Goal: Register for event/course

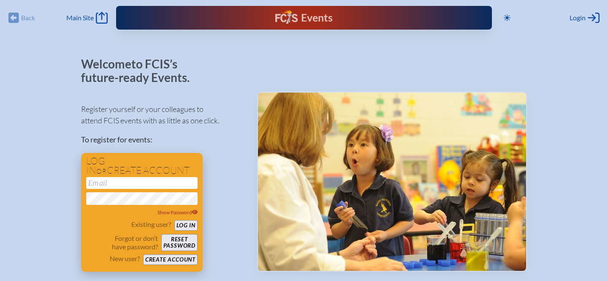
type input "[EMAIL_ADDRESS][DOMAIN_NAME]"
click at [183, 226] on button "Log in" at bounding box center [186, 225] width 23 height 11
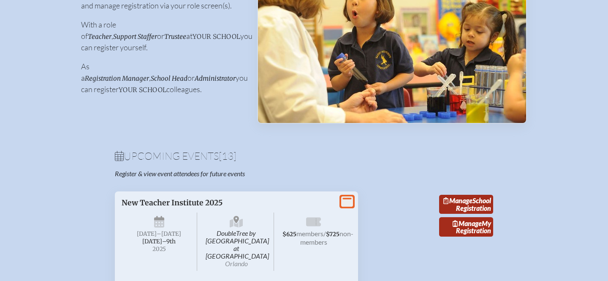
scroll to position [150, 0]
click at [481, 208] on link "Manage School Registration" at bounding box center [466, 203] width 54 height 19
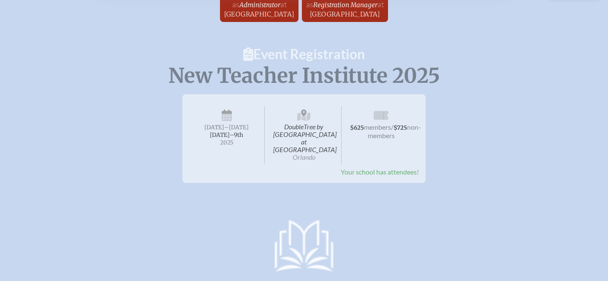
scroll to position [25, 0]
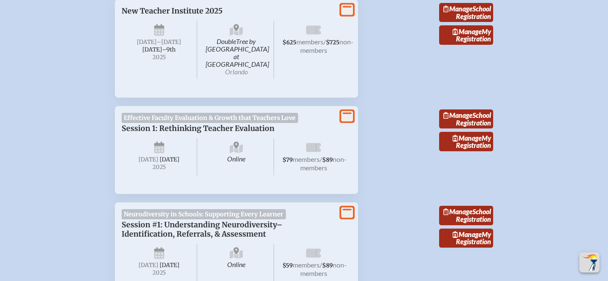
scroll to position [364, 0]
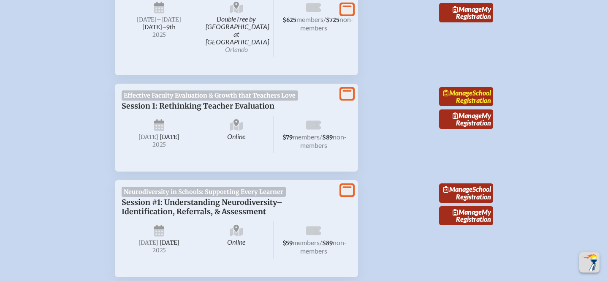
click at [468, 93] on link "Manage School Registration" at bounding box center [466, 96] width 54 height 19
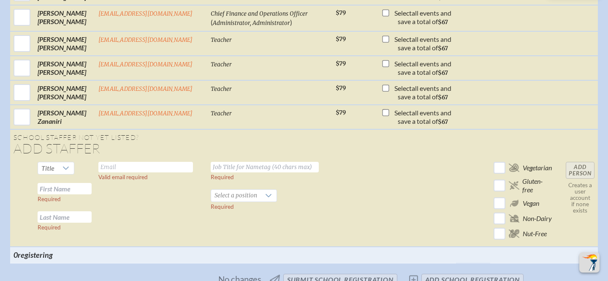
scroll to position [1661, 0]
click at [83, 183] on input "text" at bounding box center [65, 188] width 54 height 11
type input "[PERSON_NAME]"
click at [83, 212] on input "text" at bounding box center [65, 217] width 54 height 11
type input "[PERSON_NAME]"
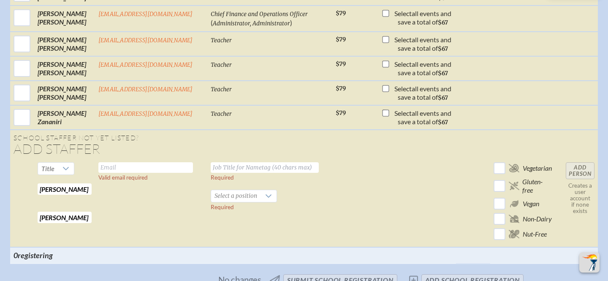
click at [147, 159] on td "Valid email required" at bounding box center [151, 203] width 112 height 88
click at [136, 162] on input "text" at bounding box center [145, 167] width 95 height 11
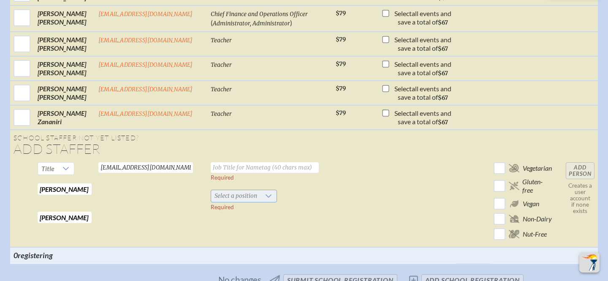
type input "[EMAIL_ADDRESS][DOMAIN_NAME]"
click at [245, 190] on span "Select a position" at bounding box center [235, 196] width 49 height 12
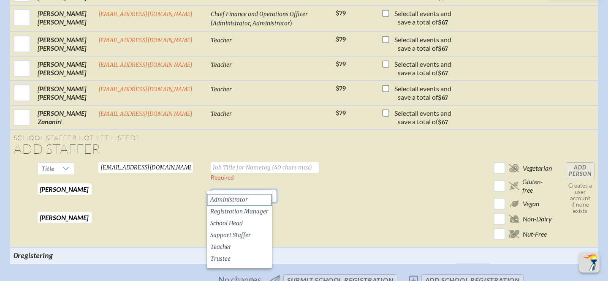
click at [243, 198] on span "Administrator" at bounding box center [229, 200] width 38 height 8
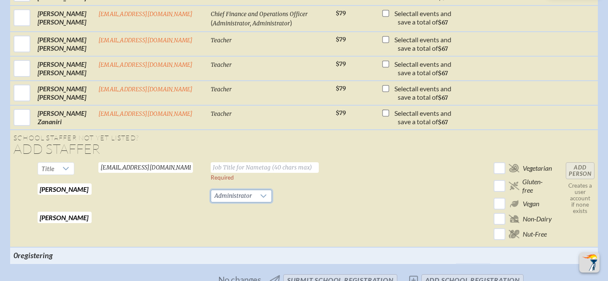
click at [244, 162] on input "text" at bounding box center [265, 167] width 108 height 11
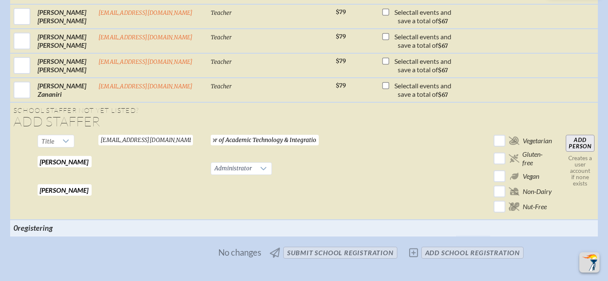
scroll to position [1690, 0]
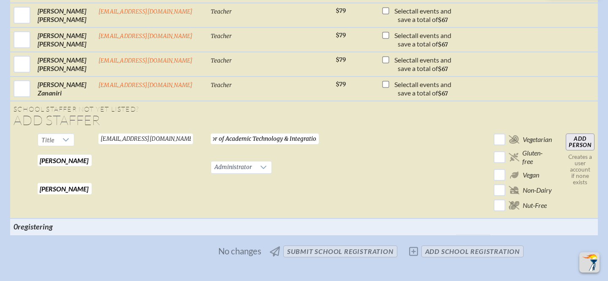
type input "Director of Academic Technology & Integration"
click at [578, 134] on input "Add Person" at bounding box center [580, 142] width 29 height 17
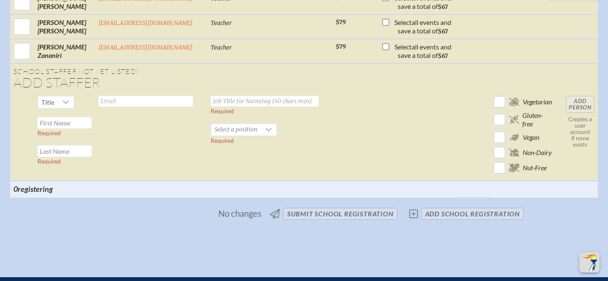
scroll to position [1761, 0]
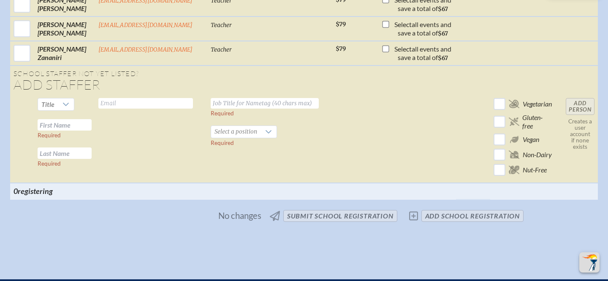
click at [74, 119] on input "text" at bounding box center [65, 124] width 54 height 11
type input "[PERSON_NAME]"
click at [71, 147] on input "text" at bounding box center [65, 152] width 54 height 11
type input "[PERSON_NAME]"
click at [180, 98] on input "text" at bounding box center [145, 103] width 95 height 11
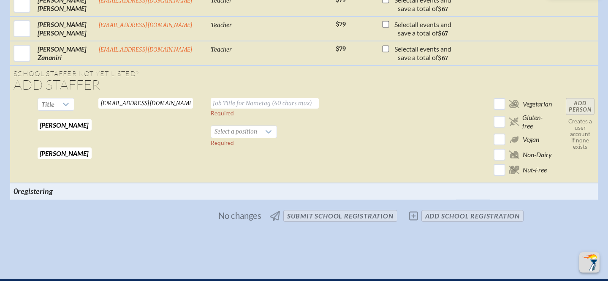
type input "[EMAIL_ADDRESS][DOMAIN_NAME]"
click at [254, 98] on input "text" at bounding box center [265, 103] width 108 height 11
type input "Lower School Director"
click at [265, 128] on icon at bounding box center [268, 131] width 7 height 7
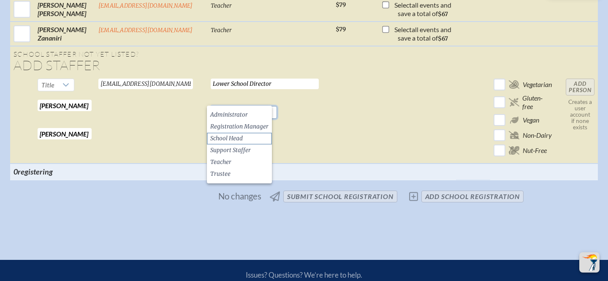
scroll to position [1783, 0]
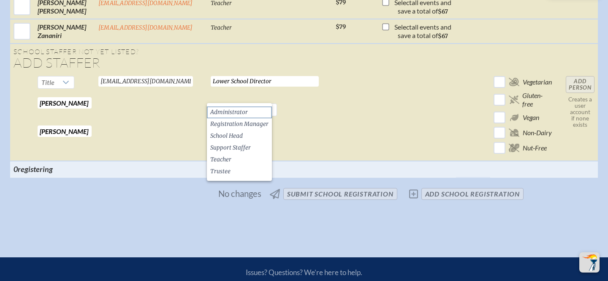
click at [243, 112] on span "Administrator" at bounding box center [229, 112] width 38 height 8
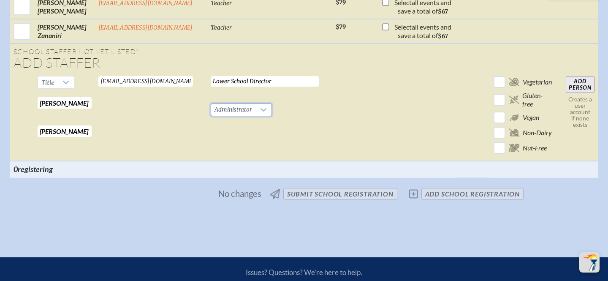
click at [586, 76] on input "Add Person" at bounding box center [580, 84] width 29 height 17
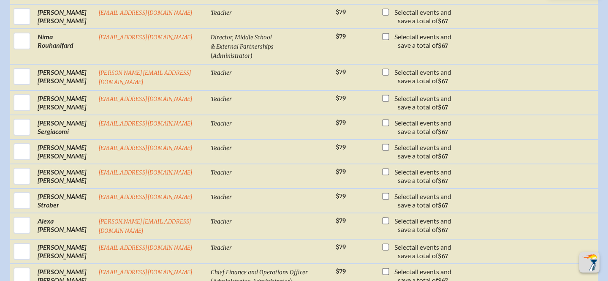
scroll to position [1462, 0]
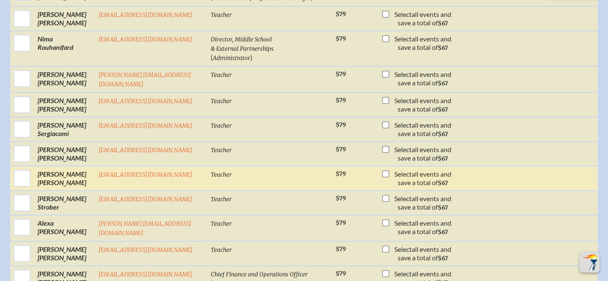
click at [213, 171] on span "Teacher" at bounding box center [221, 174] width 21 height 7
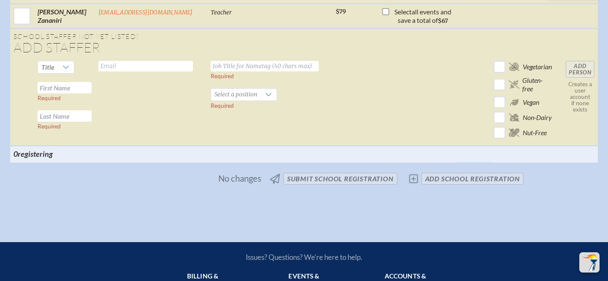
scroll to position [1823, 0]
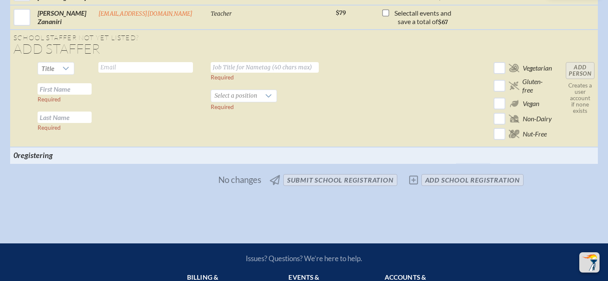
click at [86, 83] on input "text" at bounding box center [65, 88] width 54 height 11
type input "[PERSON_NAME]"
click at [67, 112] on input "text" at bounding box center [65, 117] width 54 height 11
type input "[PERSON_NAME]"
click at [125, 62] on input "text" at bounding box center [145, 67] width 95 height 11
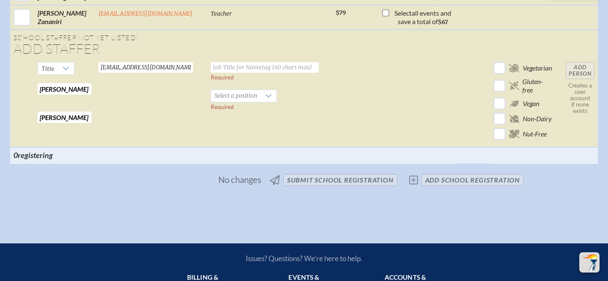
type input "[EMAIL_ADDRESS][DOMAIN_NAME]"
click at [228, 62] on input "text" at bounding box center [265, 67] width 108 height 11
type input "Chief Academic Design Officer"
click at [254, 90] on span "Select a position" at bounding box center [235, 96] width 49 height 12
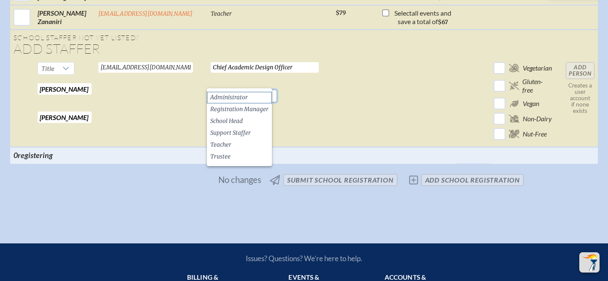
click at [252, 98] on li "Administrator" at bounding box center [239, 98] width 65 height 12
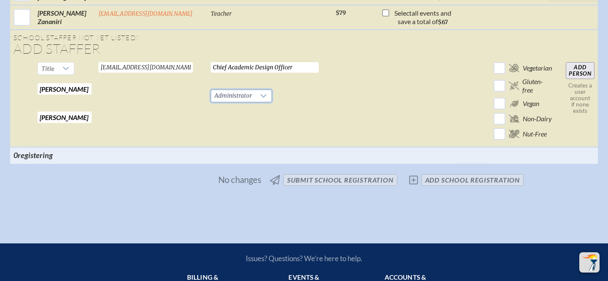
click at [577, 62] on input "Add Person" at bounding box center [580, 70] width 29 height 17
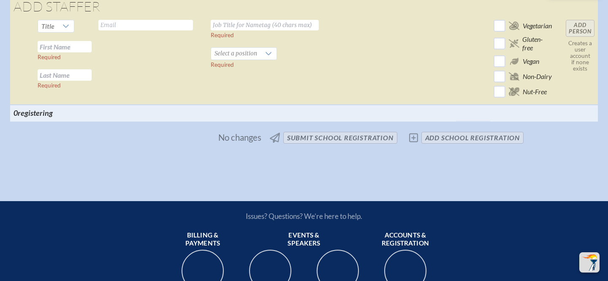
scroll to position [1890, 0]
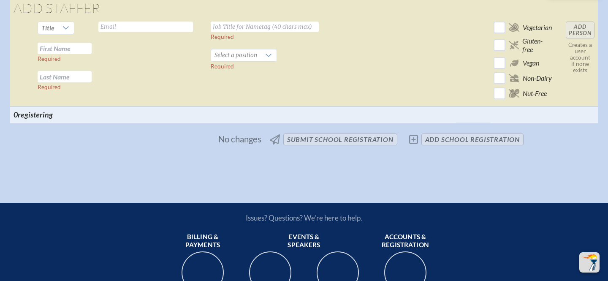
click at [75, 43] on input "text" at bounding box center [65, 48] width 54 height 11
type input "[PERSON_NAME]"
click at [78, 71] on input "text" at bounding box center [65, 76] width 54 height 11
type input "[PERSON_NAME]"
click at [138, 22] on input "text" at bounding box center [145, 27] width 95 height 11
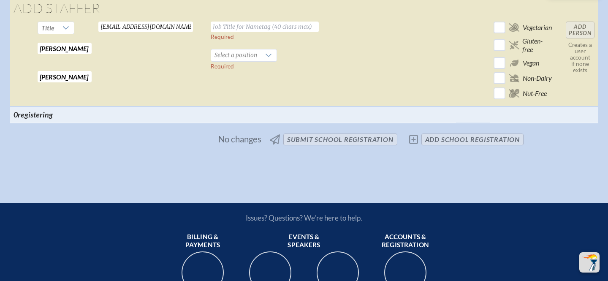
type input "[EMAIL_ADDRESS][DOMAIN_NAME]"
click at [257, 22] on input "text" at bounding box center [265, 27] width 108 height 11
type input "Upper School Director"
click at [261, 49] on div at bounding box center [269, 55] width 16 height 12
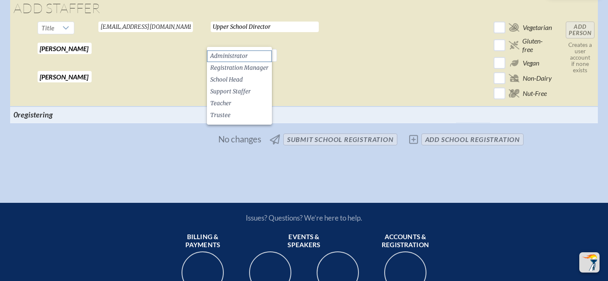
click at [254, 54] on li "Administrator" at bounding box center [239, 56] width 65 height 12
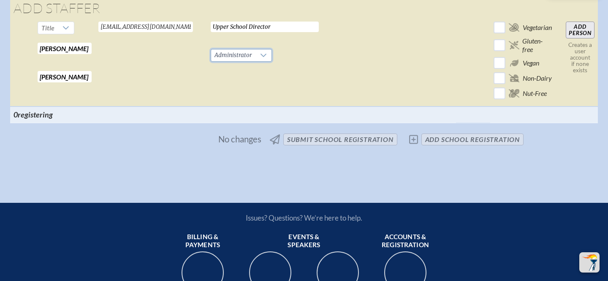
click at [584, 22] on input "Add Person" at bounding box center [580, 30] width 29 height 17
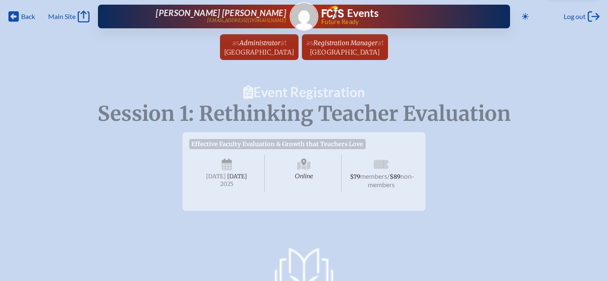
scroll to position [0, 0]
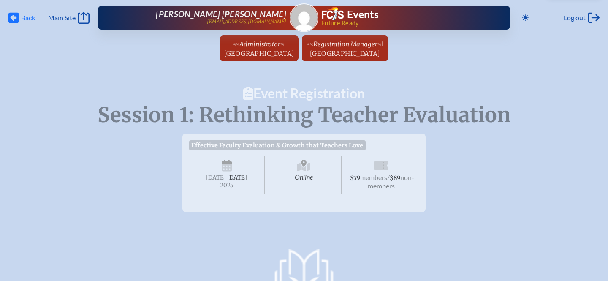
click at [29, 20] on span "Back" at bounding box center [28, 18] width 14 height 8
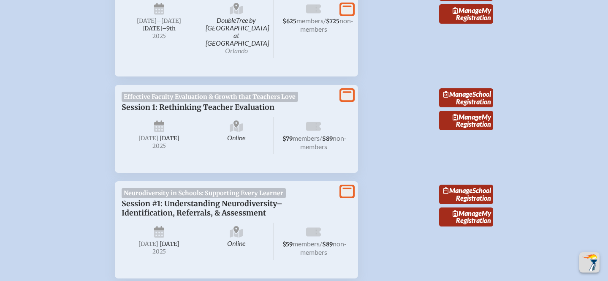
scroll to position [372, 0]
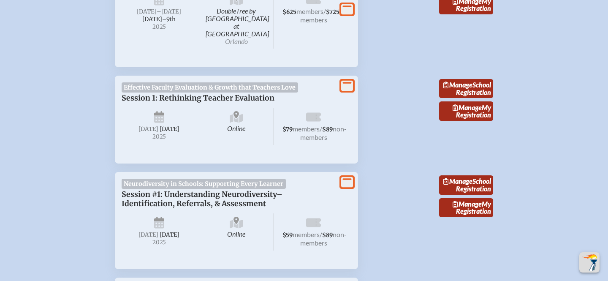
click at [347, 80] on icon at bounding box center [347, 85] width 12 height 11
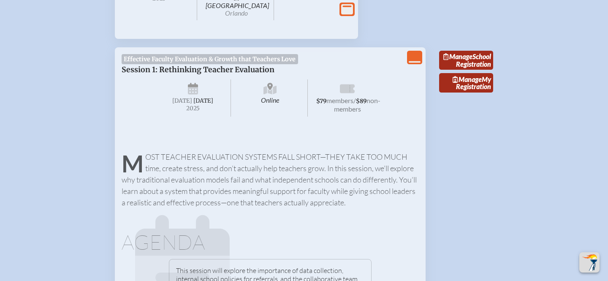
scroll to position [398, 0]
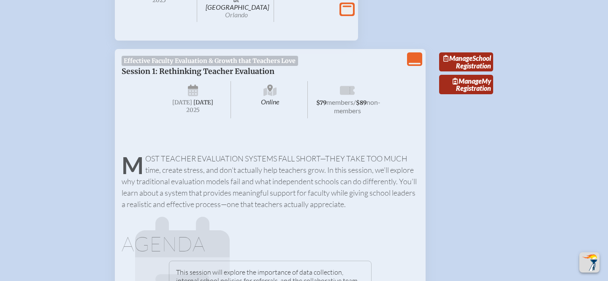
click at [415, 53] on icon "View Less" at bounding box center [415, 59] width 12 height 12
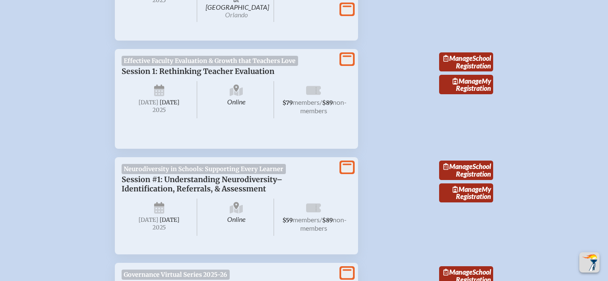
scroll to position [432, 0]
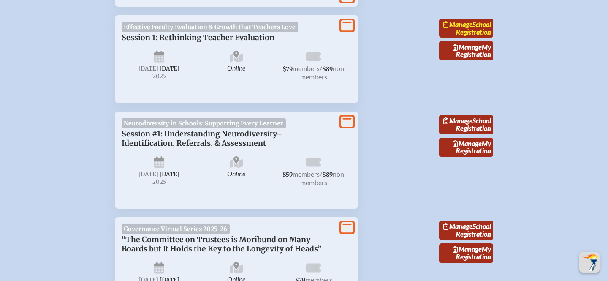
click at [477, 22] on link "Manage School Registration" at bounding box center [466, 28] width 54 height 19
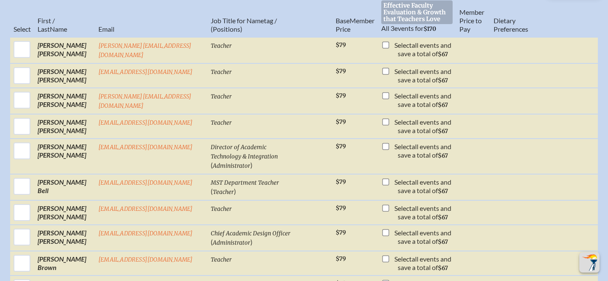
scroll to position [387, 0]
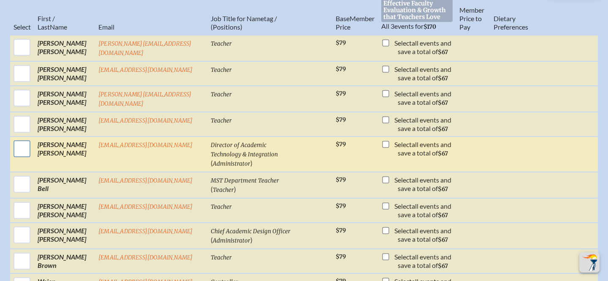
click at [25, 151] on input "checkbox" at bounding box center [21, 148] width 21 height 21
checkbox input "true"
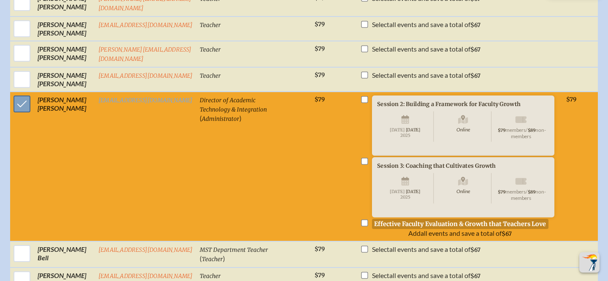
scroll to position [424, 0]
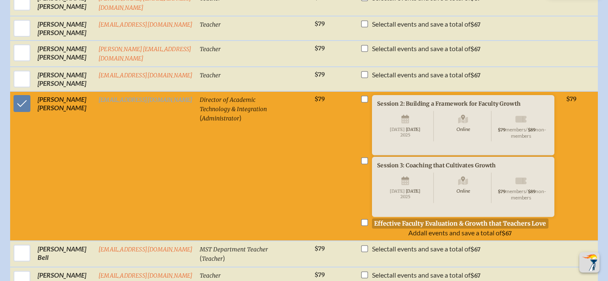
click at [361, 226] on input "checkbox" at bounding box center [364, 222] width 7 height 7
checkbox input "true"
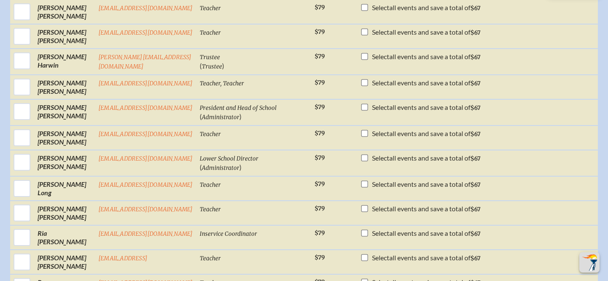
scroll to position [1007, 0]
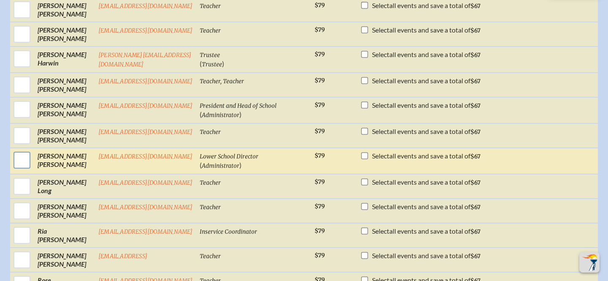
click at [28, 161] on input "checkbox" at bounding box center [21, 160] width 21 height 21
checkbox input "true"
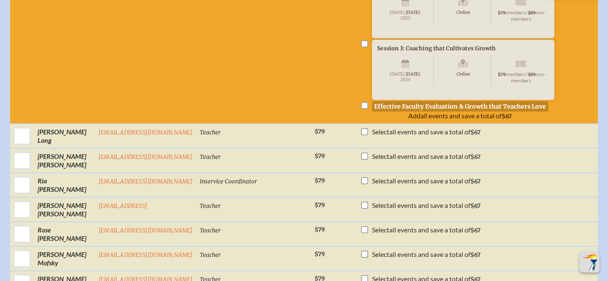
scroll to position [1173, 0]
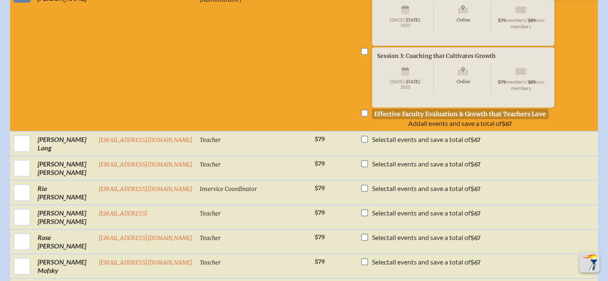
click at [361, 116] on input "checkbox" at bounding box center [364, 112] width 7 height 7
checkbox input "true"
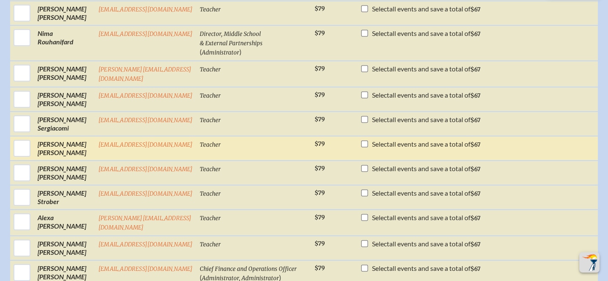
scroll to position [1750, 0]
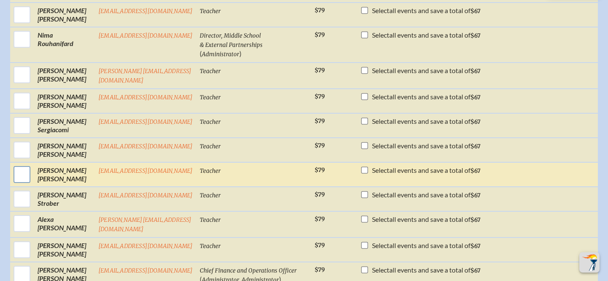
click at [26, 170] on input "checkbox" at bounding box center [21, 174] width 21 height 21
checkbox input "true"
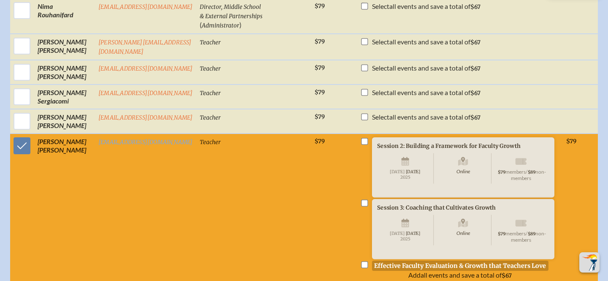
scroll to position [1828, 0]
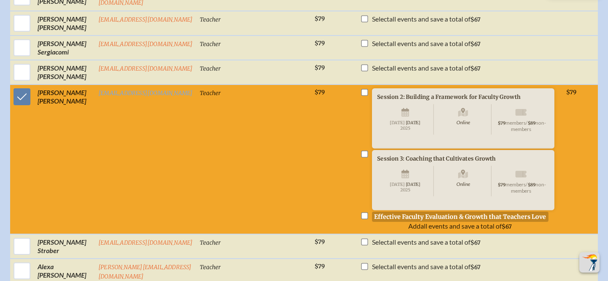
click at [361, 219] on input "checkbox" at bounding box center [364, 215] width 7 height 7
checkbox input "true"
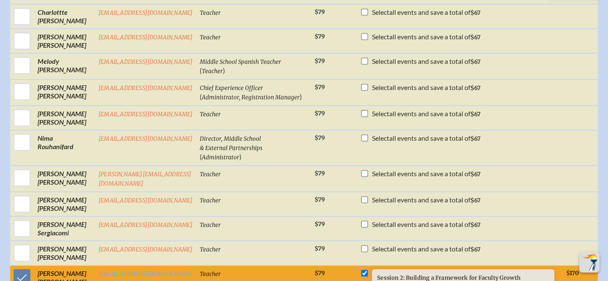
scroll to position [1643, 0]
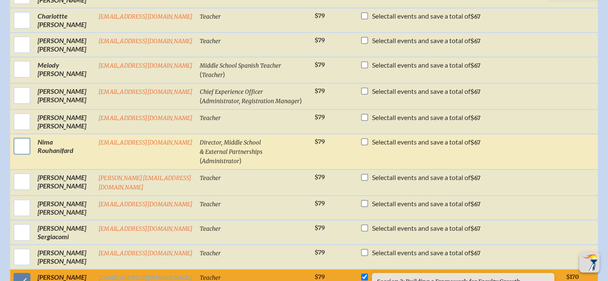
click at [23, 148] on input "checkbox" at bounding box center [21, 146] width 21 height 21
checkbox input "true"
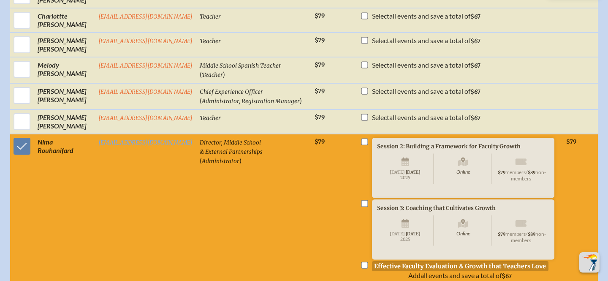
click at [361, 268] on input "checkbox" at bounding box center [364, 265] width 7 height 7
checkbox input "true"
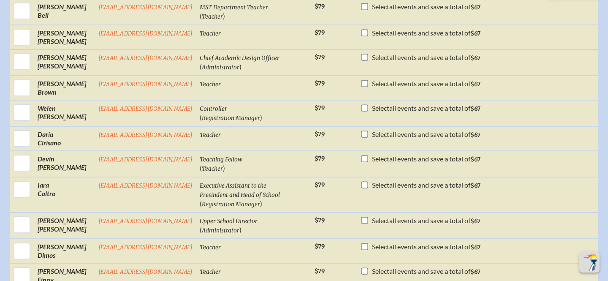
scroll to position [665, 0]
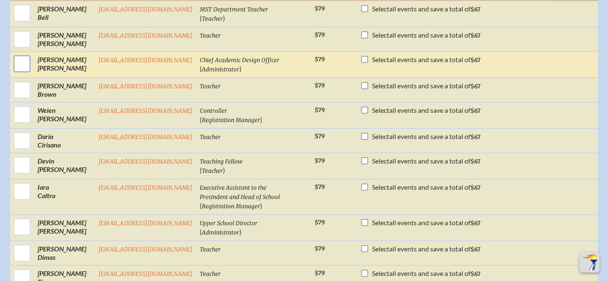
click at [24, 71] on input "checkbox" at bounding box center [21, 63] width 21 height 21
checkbox input "true"
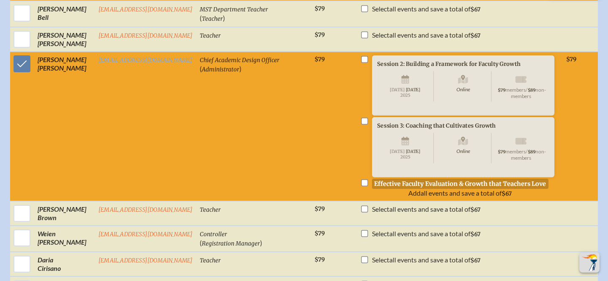
click at [361, 186] on input "checkbox" at bounding box center [364, 182] width 7 height 7
checkbox input "true"
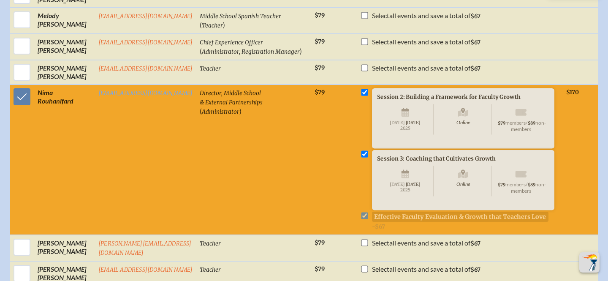
scroll to position [1817, 0]
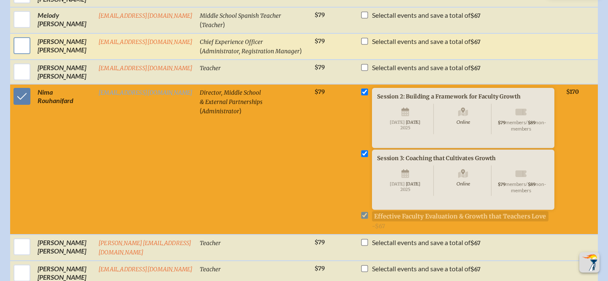
click at [27, 55] on input "checkbox" at bounding box center [21, 45] width 21 height 21
checkbox input "true"
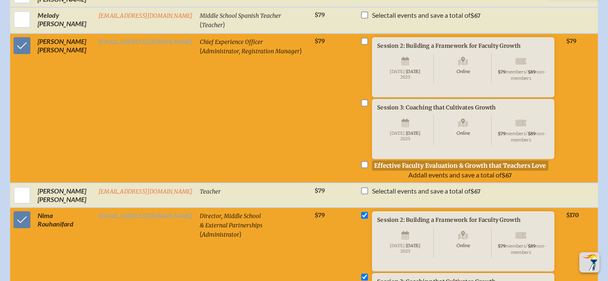
click at [361, 168] on input "checkbox" at bounding box center [364, 164] width 7 height 7
checkbox input "true"
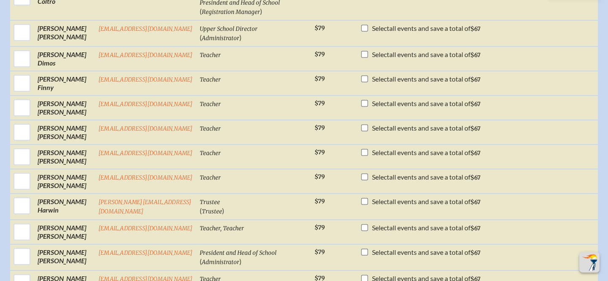
scroll to position [998, 0]
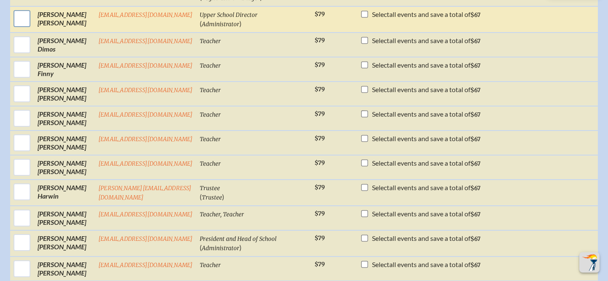
click at [25, 29] on input "checkbox" at bounding box center [21, 18] width 21 height 21
checkbox input "true"
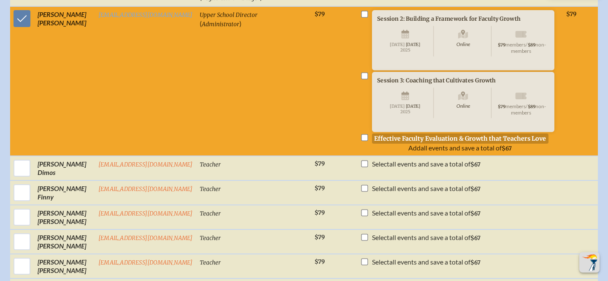
click at [361, 141] on input "checkbox" at bounding box center [364, 137] width 7 height 7
checkbox input "true"
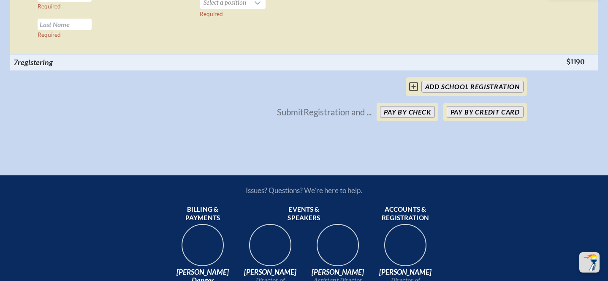
scroll to position [2813, 0]
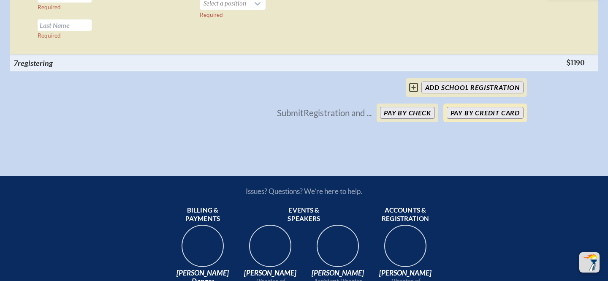
click at [502, 119] on button "Pay by Credit Card" at bounding box center [485, 113] width 77 height 12
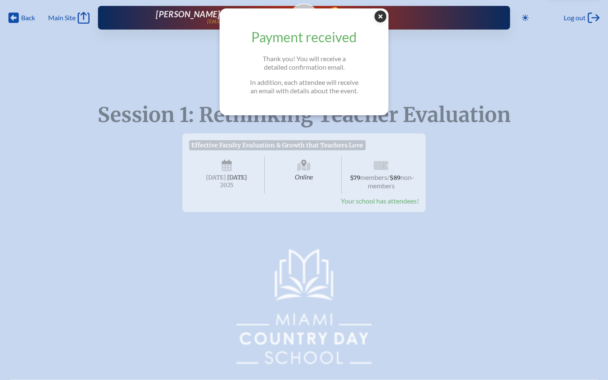
click at [380, 17] on icon at bounding box center [381, 17] width 12 height 12
